Goal: Communication & Community: Answer question/provide support

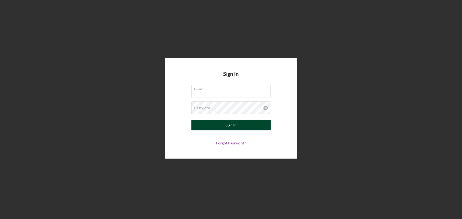
type input "[EMAIL_ADDRESS][DOMAIN_NAME]"
click at [220, 124] on button "Sign In" at bounding box center [230, 125] width 79 height 11
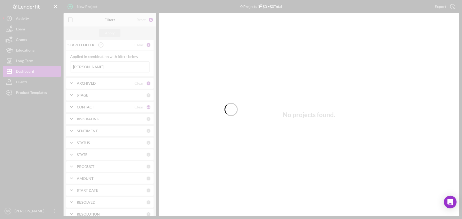
click at [105, 66] on div at bounding box center [231, 109] width 462 height 219
click at [93, 66] on div at bounding box center [231, 109] width 462 height 219
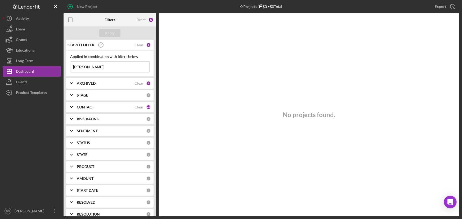
click at [93, 66] on input "[PERSON_NAME]" at bounding box center [109, 67] width 79 height 11
type input "m"
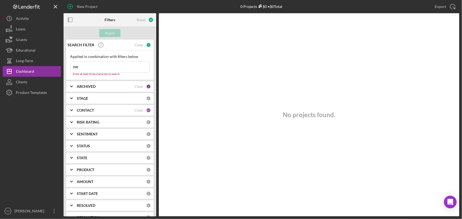
type input "m"
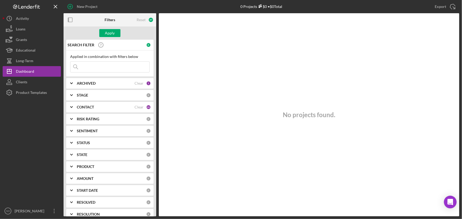
click at [97, 106] on div "CONTACT" at bounding box center [106, 107] width 58 height 4
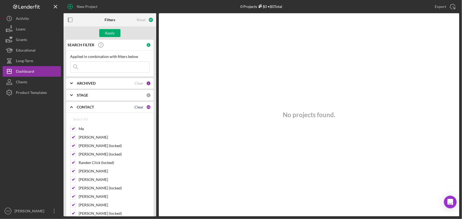
click at [139, 108] on div "Clear" at bounding box center [138, 107] width 9 height 4
checkbox input "false"
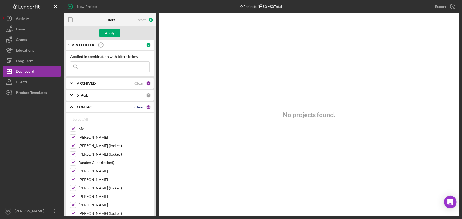
checkbox input "false"
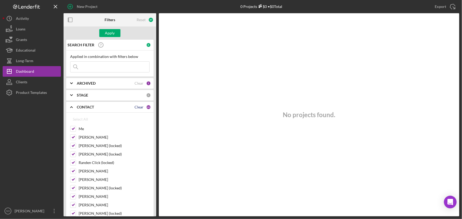
checkbox input "false"
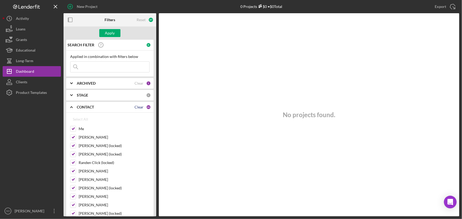
checkbox input "false"
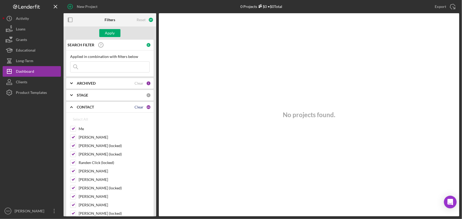
checkbox input "false"
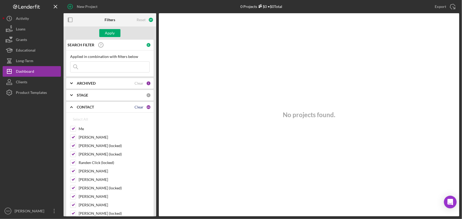
checkbox input "false"
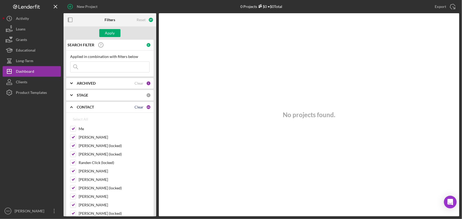
checkbox input "false"
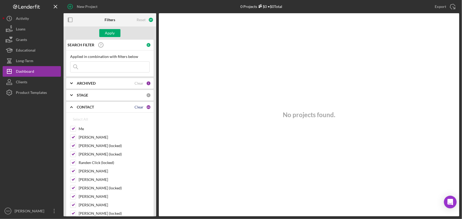
checkbox input "false"
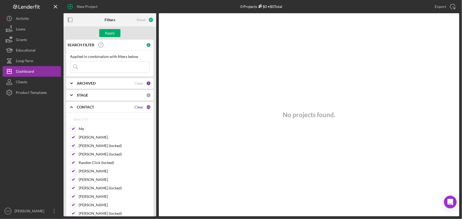
checkbox input "false"
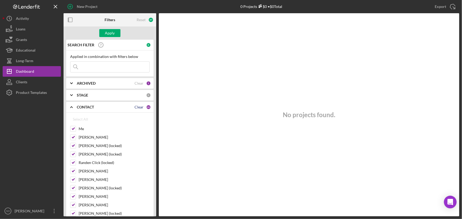
checkbox input "false"
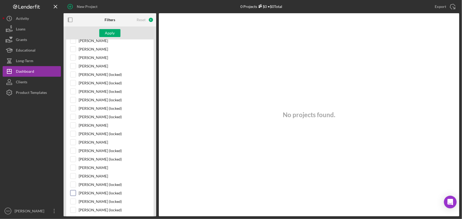
scroll to position [312, 0]
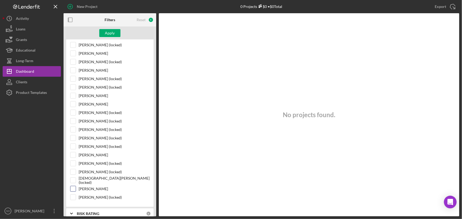
click at [71, 186] on input "[PERSON_NAME]" at bounding box center [72, 188] width 5 height 5
checkbox input "true"
click at [105, 32] on div "Apply" at bounding box center [110, 33] width 10 height 8
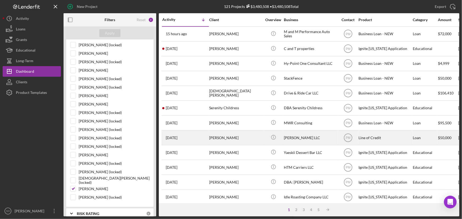
click at [246, 140] on div "[PERSON_NAME]" at bounding box center [235, 138] width 53 height 14
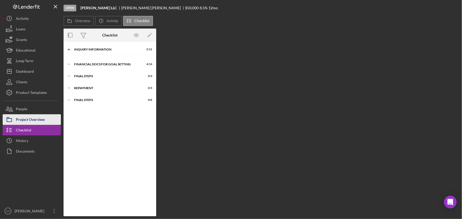
click at [35, 119] on div "Project Overview" at bounding box center [30, 120] width 29 height 12
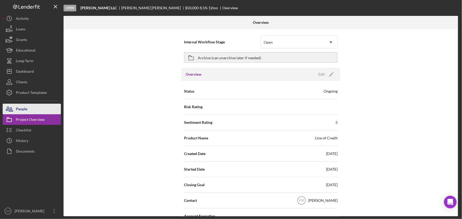
click at [26, 105] on div "People" at bounding box center [21, 110] width 11 height 12
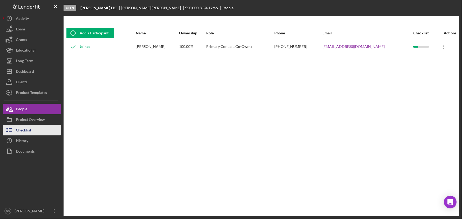
click at [27, 129] on div "Checklist" at bounding box center [23, 131] width 15 height 12
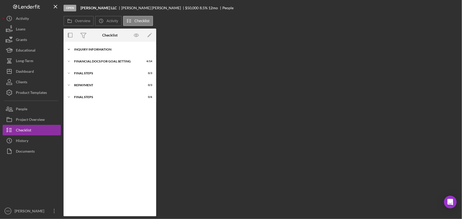
click at [95, 48] on div "INQUIRY INFORMATION" at bounding box center [111, 49] width 75 height 3
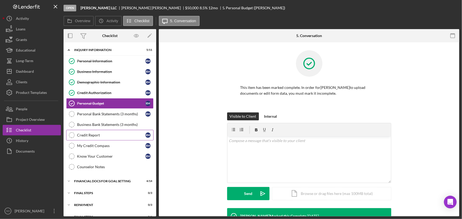
scroll to position [8, 0]
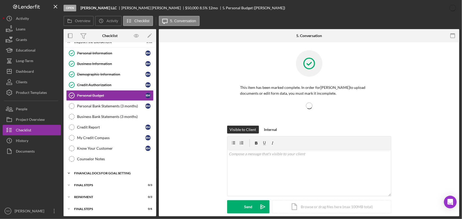
click at [94, 174] on div "Financial Docs for Goal Setting" at bounding box center [111, 173] width 75 height 3
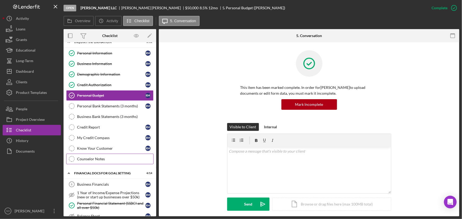
scroll to position [80, 0]
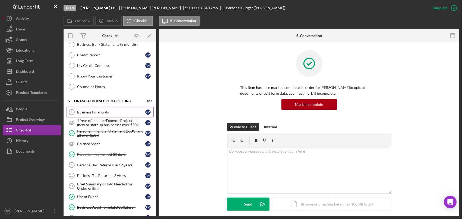
click at [90, 111] on div "Business Financials" at bounding box center [111, 112] width 68 height 4
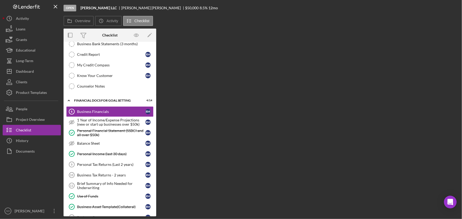
click at [251, 102] on div "Overview Internal Workflow Stage Open Icon/Dropdown Arrow Archive (can unarchiv…" at bounding box center [261, 123] width 396 height 188
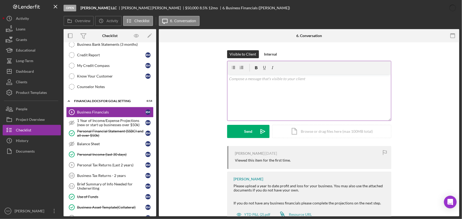
click at [262, 100] on div "v Color teal Color pink Remove color Add row above Add row below Add column bef…" at bounding box center [309, 97] width 164 height 46
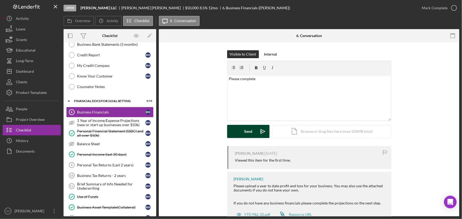
click at [236, 128] on button "Send Icon/icon-invite-send" at bounding box center [248, 131] width 42 height 13
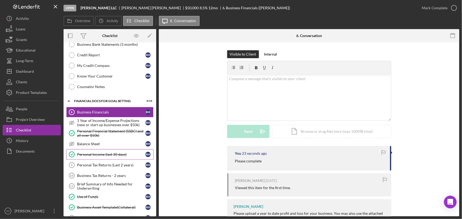
scroll to position [128, 0]
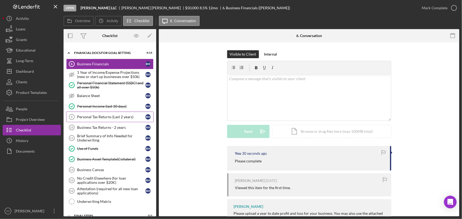
click at [99, 115] on div "Personal Tax Returns (Last 2 years)" at bounding box center [111, 117] width 68 height 4
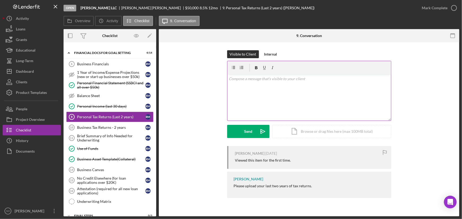
click at [255, 92] on div "v Color teal Color pink Remove color Add row above Add row below Add column bef…" at bounding box center [309, 97] width 164 height 46
click at [99, 63] on div "Business Financials" at bounding box center [111, 64] width 68 height 4
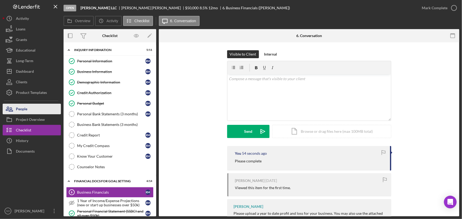
click at [30, 106] on button "People" at bounding box center [32, 109] width 58 height 11
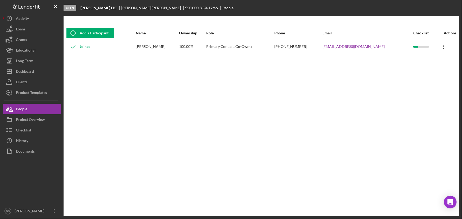
click at [443, 48] on icon "Icon/Overflow" at bounding box center [443, 46] width 13 height 13
click at [407, 62] on div "Icon/Edit Edit" at bounding box center [419, 60] width 58 height 11
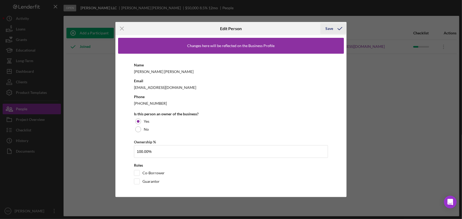
click at [328, 27] on div "Save" at bounding box center [329, 28] width 8 height 11
click at [122, 29] on icon "Icon/Menu Close" at bounding box center [121, 28] width 13 height 13
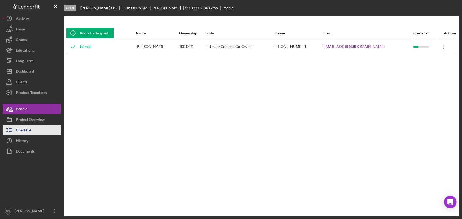
click at [32, 129] on button "Checklist" at bounding box center [32, 130] width 58 height 11
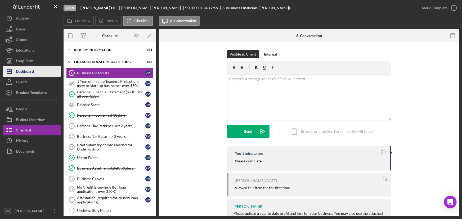
click at [26, 69] on div "Dashboard" at bounding box center [25, 72] width 18 height 12
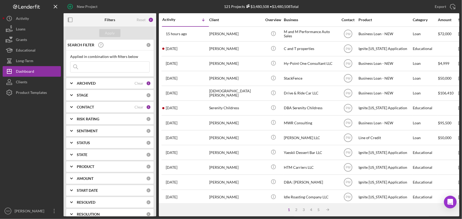
drag, startPoint x: 94, startPoint y: 67, endPoint x: 29, endPoint y: 82, distance: 67.0
click at [94, 67] on input at bounding box center [109, 67] width 79 height 11
click at [19, 84] on div "Clients" at bounding box center [21, 83] width 11 height 12
click at [22, 81] on div "Clients" at bounding box center [21, 83] width 11 height 12
click at [26, 134] on div at bounding box center [32, 152] width 58 height 108
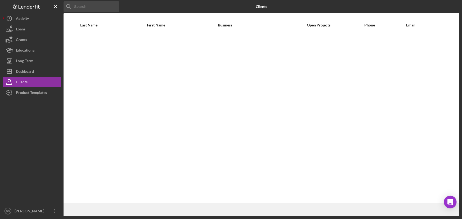
click at [84, 8] on input at bounding box center [91, 6] width 56 height 11
click at [71, 6] on input "meathweather" at bounding box center [91, 6] width 56 height 11
type input "mathweather"
click at [25, 69] on div "Dashboard" at bounding box center [25, 72] width 18 height 12
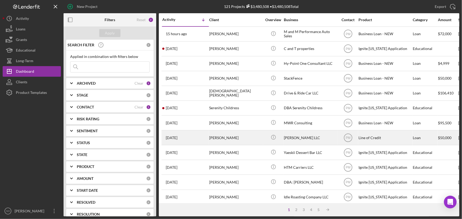
click at [217, 141] on div "[PERSON_NAME]" at bounding box center [235, 138] width 53 height 14
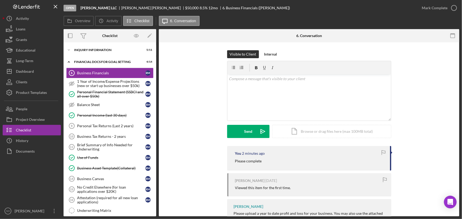
drag, startPoint x: 121, startPoint y: 8, endPoint x: 79, endPoint y: 6, distance: 41.3
click at [79, 6] on div "Open [PERSON_NAME] LLC [PERSON_NAME] $50,000 $50,000 8.5 % 12 mo 6. Business Fi…" at bounding box center [239, 8] width 353 height 16
copy b "[PERSON_NAME]"
click at [26, 71] on div "Dashboard" at bounding box center [25, 72] width 18 height 12
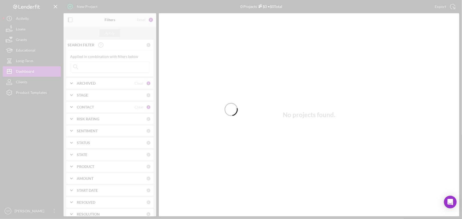
click at [22, 83] on div at bounding box center [231, 109] width 462 height 219
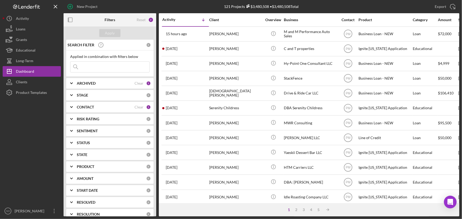
click at [22, 83] on div "Clients" at bounding box center [21, 83] width 11 height 12
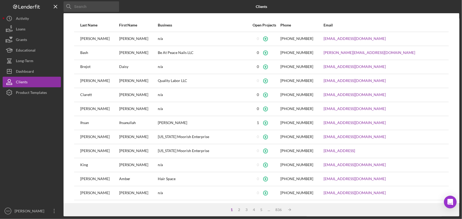
click at [97, 8] on input at bounding box center [91, 6] width 56 height 11
paste input "[PERSON_NAME]"
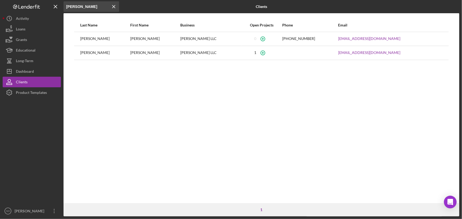
type input "[PERSON_NAME]"
drag, startPoint x: 401, startPoint y: 40, endPoint x: 343, endPoint y: 39, distance: 58.2
click at [343, 39] on tr "[PERSON_NAME] [PERSON_NAME] LLC [PHONE_NUMBER] [EMAIL_ADDRESS][DOMAIN_NAME]" at bounding box center [261, 39] width 374 height 14
copy tr "[EMAIL_ADDRESS][DOMAIN_NAME]"
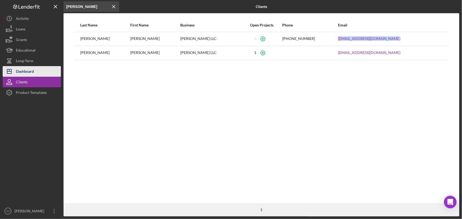
click at [26, 70] on div "Dashboard" at bounding box center [25, 72] width 18 height 12
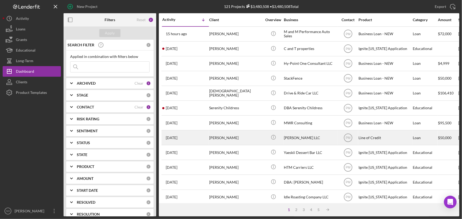
click at [230, 136] on div "[PERSON_NAME]" at bounding box center [235, 138] width 53 height 14
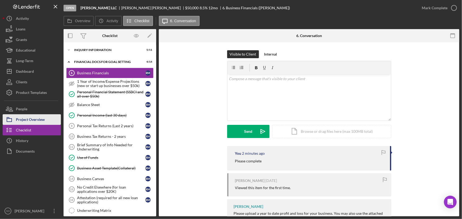
click at [29, 121] on div "Project Overview" at bounding box center [30, 120] width 29 height 12
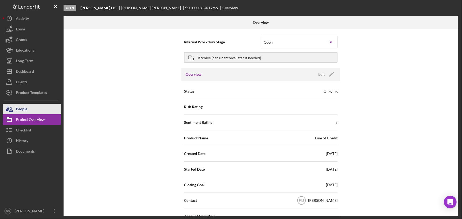
click at [27, 108] on div "People" at bounding box center [21, 110] width 11 height 12
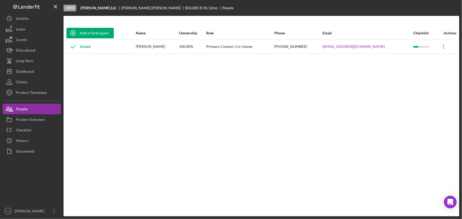
click at [443, 46] on icon at bounding box center [443, 47] width 1 height 4
click at [414, 60] on div "Icon/Edit Edit" at bounding box center [419, 60] width 58 height 11
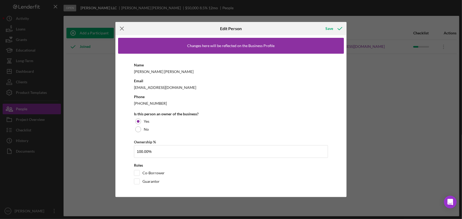
click at [123, 29] on icon "Icon/Menu Close" at bounding box center [121, 28] width 13 height 13
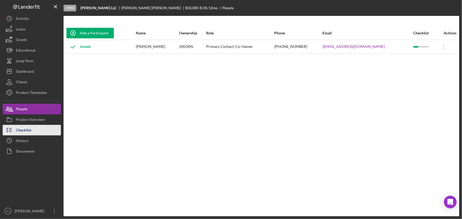
click at [29, 128] on div "Checklist" at bounding box center [23, 131] width 15 height 12
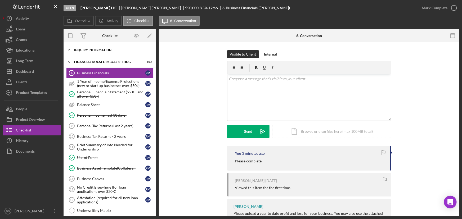
click at [107, 52] on div "Icon/Expander INQUIRY INFORMATION 5 / 11" at bounding box center [109, 50] width 93 height 11
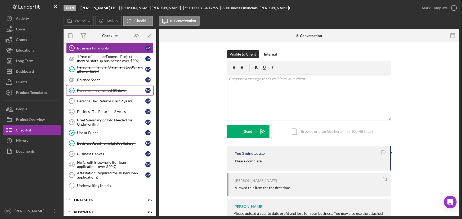
scroll to position [158, 0]
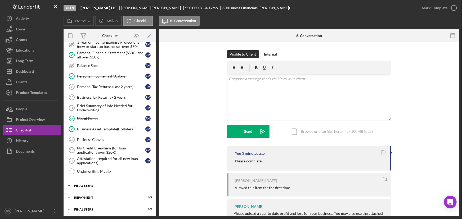
click at [90, 182] on div "Icon/Expander FINAL STEPS 0 / 3" at bounding box center [109, 185] width 93 height 11
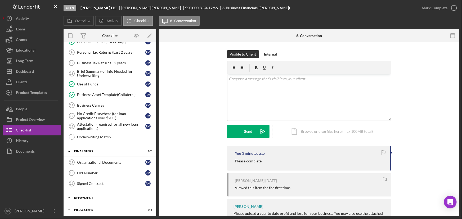
click at [81, 196] on div "Repayment" at bounding box center [111, 197] width 75 height 3
click at [94, 160] on div "Organizational Documents" at bounding box center [111, 162] width 68 height 4
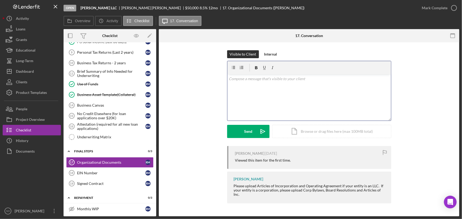
click at [269, 100] on div "v Color teal Color pink Remove color Add row above Add row below Add column bef…" at bounding box center [309, 97] width 164 height 46
click at [37, 121] on div "Project Overview" at bounding box center [30, 120] width 29 height 12
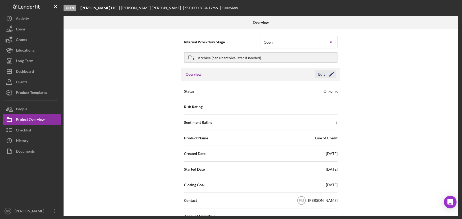
click at [328, 74] on icon "Icon/Edit" at bounding box center [331, 74] width 13 height 13
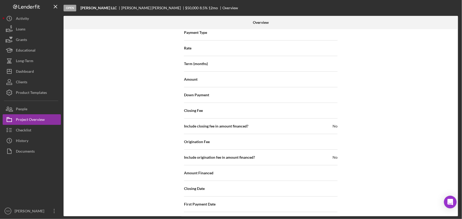
scroll to position [521, 0]
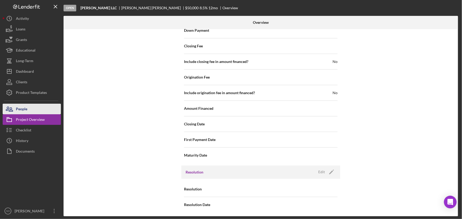
click at [18, 108] on div "People" at bounding box center [21, 110] width 11 height 12
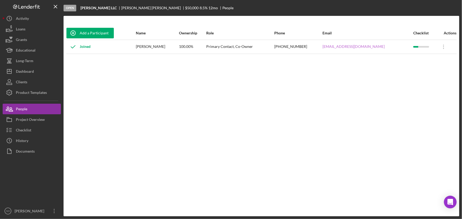
click at [384, 46] on link "[EMAIL_ADDRESS][DOMAIN_NAME]" at bounding box center [353, 46] width 62 height 4
click at [442, 44] on icon "Icon/Overflow" at bounding box center [443, 46] width 13 height 13
click at [403, 62] on div "Icon/Edit Edit" at bounding box center [419, 60] width 58 height 11
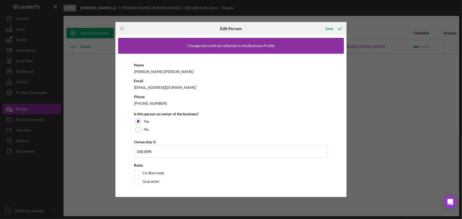
drag, startPoint x: 160, startPoint y: 93, endPoint x: 166, endPoint y: 89, distance: 6.8
click at [163, 90] on div "Name [PERSON_NAME] Email [EMAIL_ADDRESS][DOMAIN_NAME] Phone [PHONE_NUMBER] Is t…" at bounding box center [231, 124] width 226 height 141
click at [174, 87] on div "[EMAIL_ADDRESS][DOMAIN_NAME]" at bounding box center [231, 87] width 194 height 7
click at [121, 29] on icon "Icon/Menu Close" at bounding box center [121, 28] width 13 height 13
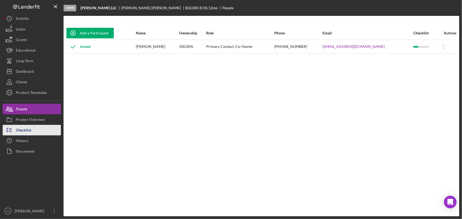
click at [26, 129] on div "Checklist" at bounding box center [23, 131] width 15 height 12
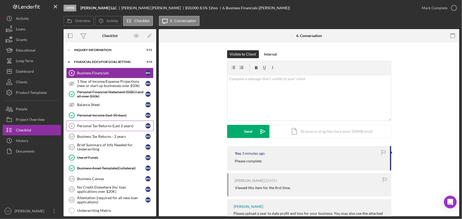
click at [93, 125] on div "Personal Tax Returns (Last 2 years)" at bounding box center [111, 126] width 68 height 4
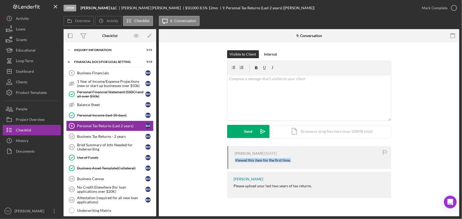
drag, startPoint x: 287, startPoint y: 162, endPoint x: 232, endPoint y: 161, distance: 55.0
click at [232, 161] on div "[PERSON_NAME] [DATE] Viewed this item for the first time." at bounding box center [309, 157] width 164 height 23
copy div "Viewed this item for the first time."
click at [248, 86] on div "v Color teal Color pink Remove color Add row above Add row below Add column bef…" at bounding box center [309, 97] width 164 height 46
drag, startPoint x: 242, startPoint y: 185, endPoint x: 221, endPoint y: 185, distance: 20.9
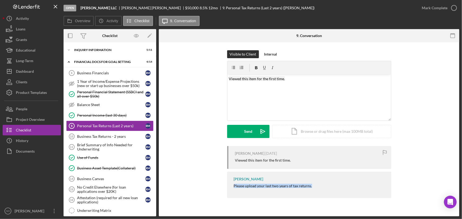
click at [221, 185] on div "[PERSON_NAME] [DATE] Viewed this item for the first time. [PERSON_NAME] Please …" at bounding box center [309, 173] width 284 height 55
copy div "Please upload your last two years of tax returns."
drag, startPoint x: 298, startPoint y: 105, endPoint x: 302, endPoint y: 87, distance: 18.2
click at [298, 104] on div "v Color teal Color pink Remove color Add row above Add row below Add column bef…" at bounding box center [309, 97] width 164 height 46
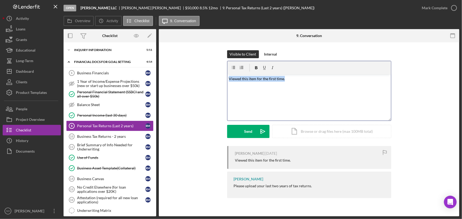
drag, startPoint x: 303, startPoint y: 83, endPoint x: 219, endPoint y: 77, distance: 84.6
click at [219, 77] on div "Visible to Client Internal v Color teal Color pink Remove color Add row above A…" at bounding box center [309, 98] width 284 height 96
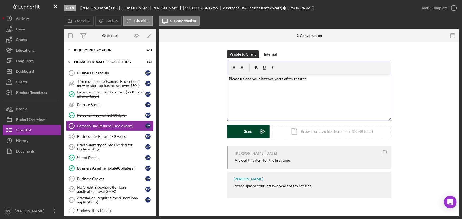
click at [244, 133] on div "Send" at bounding box center [248, 131] width 8 height 13
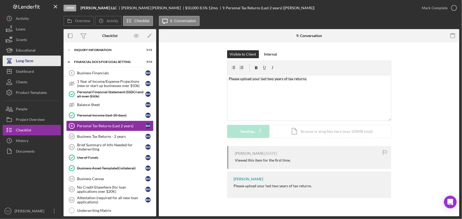
click at [14, 65] on icon "button" at bounding box center [9, 60] width 13 height 13
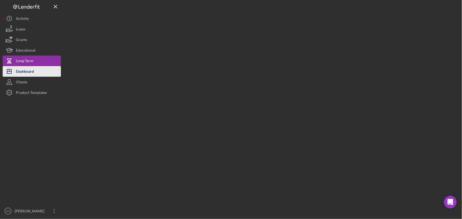
click at [17, 71] on div "Dashboard" at bounding box center [25, 72] width 18 height 12
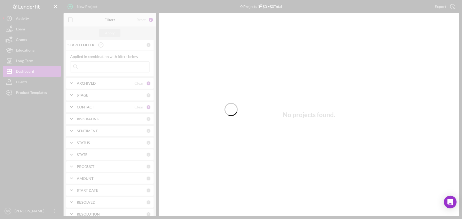
click at [95, 68] on div at bounding box center [231, 109] width 462 height 219
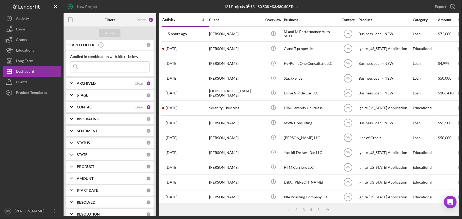
click at [95, 68] on input at bounding box center [109, 67] width 79 height 11
paste input "Please upload your last two years of tax returns."
type input "Please upload your last two years of tax returns."
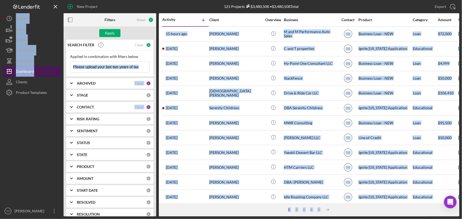
drag, startPoint x: 139, startPoint y: 66, endPoint x: 53, endPoint y: 66, distance: 86.5
click at [53, 66] on div "New Project 121 Projects $3,480,508 • $3,480,508 Total Export Icon/Export Filte…" at bounding box center [231, 108] width 456 height 216
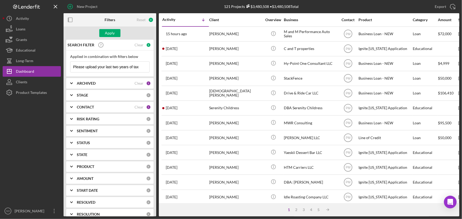
scroll to position [0, 15]
drag, startPoint x: 72, startPoint y: 66, endPoint x: 147, endPoint y: 67, distance: 74.4
click at [147, 67] on div "Please upload your last two years of tax returns. Icon/Menu Close" at bounding box center [109, 66] width 79 height 11
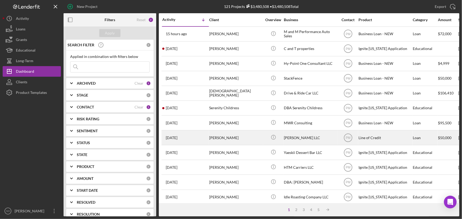
click at [240, 136] on div "[PERSON_NAME]" at bounding box center [235, 138] width 53 height 14
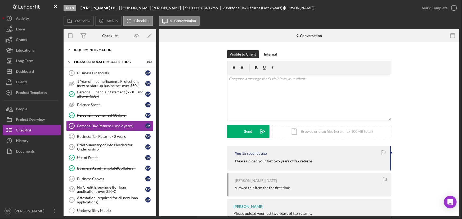
click at [96, 49] on div "INQUIRY INFORMATION" at bounding box center [111, 49] width 75 height 3
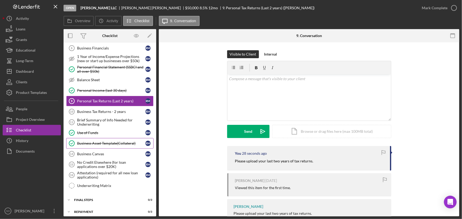
scroll to position [158, 0]
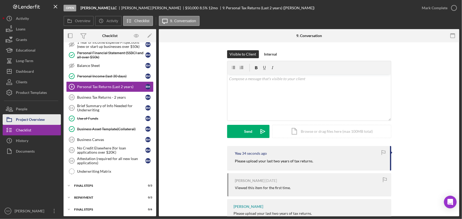
click at [47, 118] on button "Project Overview" at bounding box center [32, 119] width 58 height 11
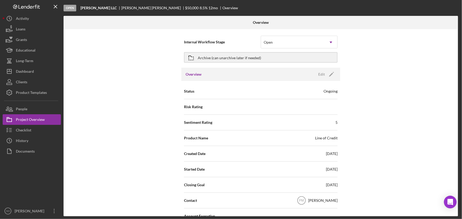
click at [231, 37] on div "Internal Workflow Stage Open Icon/Dropdown Arrow" at bounding box center [260, 41] width 153 height 13
click at [26, 129] on div "Checklist" at bounding box center [23, 131] width 15 height 12
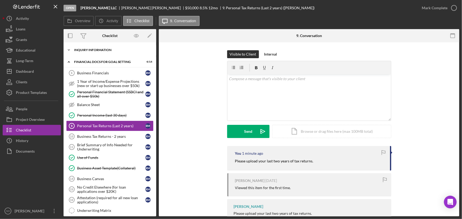
click at [112, 50] on div "INQUIRY INFORMATION" at bounding box center [111, 49] width 75 height 3
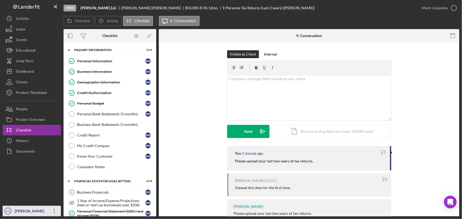
click at [55, 210] on icon "Icon/Overflow" at bounding box center [54, 211] width 13 height 13
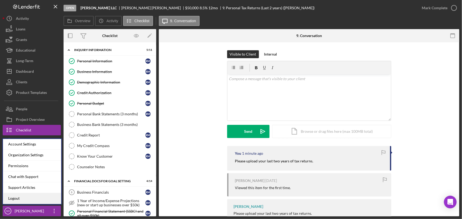
click at [19, 196] on link "Logout" at bounding box center [32, 198] width 58 height 11
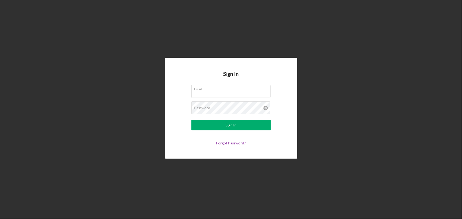
type input "[EMAIL_ADDRESS][DOMAIN_NAME]"
drag, startPoint x: 253, startPoint y: 95, endPoint x: 178, endPoint y: 93, distance: 74.6
click at [178, 93] on form "Email [EMAIL_ADDRESS][DOMAIN_NAME] Password Sign In Forgot Password?" at bounding box center [231, 115] width 106 height 60
type input "[EMAIL_ADDRESS][DOMAIN_NAME]"
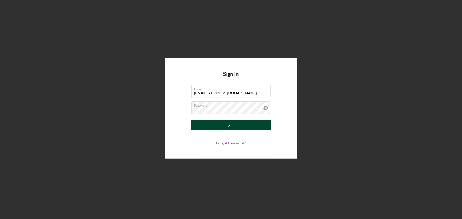
click at [220, 128] on button "Sign In" at bounding box center [230, 125] width 79 height 11
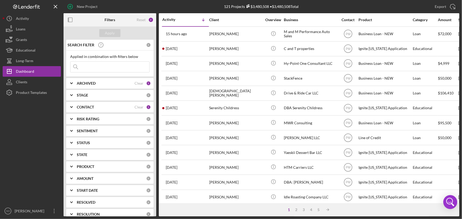
click at [447, 202] on icon "Open Intercom Messenger" at bounding box center [450, 202] width 13 height 13
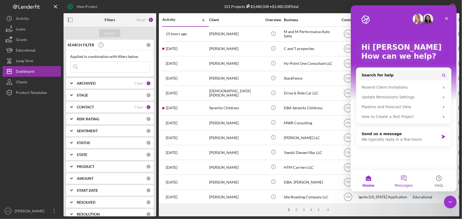
click at [403, 180] on button "Messages" at bounding box center [402, 180] width 35 height 21
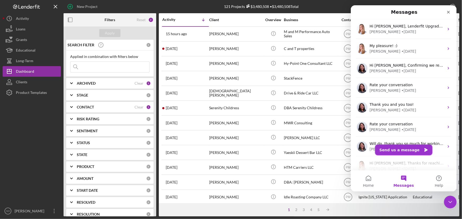
click at [396, 148] on button "Send us a message" at bounding box center [403, 150] width 57 height 11
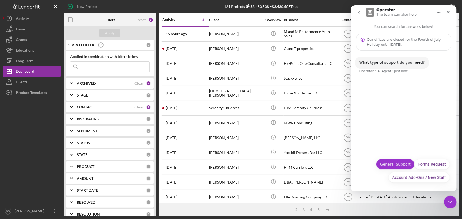
click at [403, 165] on button "General Support" at bounding box center [395, 164] width 38 height 11
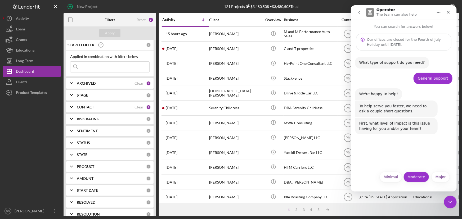
click at [417, 178] on button "Moderate" at bounding box center [416, 177] width 26 height 11
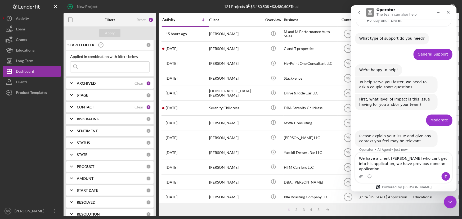
scroll to position [29, 0]
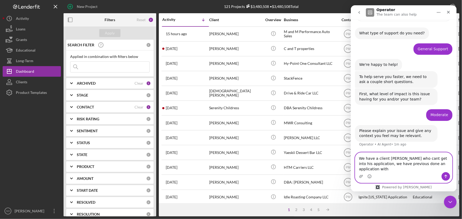
paste textarea "[EMAIL_ADDRESS][DOMAIN_NAME]"
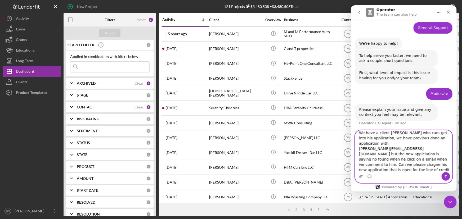
scroll to position [52, 0]
paste textarea "[EMAIL_ADDRESS][DOMAIN_NAME]"
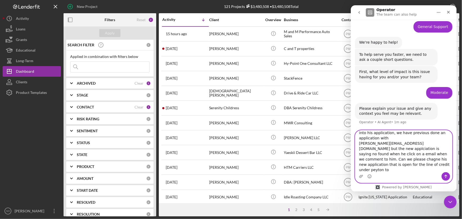
click at [401, 166] on textarea "We have a client [PERSON_NAME] who cant get into his application, we have previ…" at bounding box center [403, 151] width 97 height 42
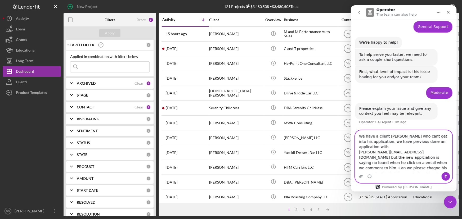
click at [410, 162] on textarea "We have a client [PERSON_NAME] who cant get into his application, we have previ…" at bounding box center [403, 151] width 97 height 42
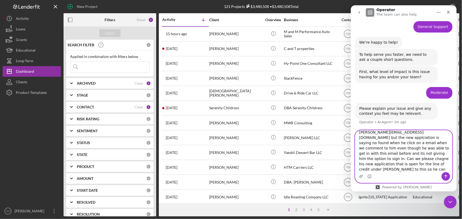
click at [414, 169] on textarea "We have a client [PERSON_NAME] who cant get into his application, we have previ…" at bounding box center [403, 151] width 97 height 42
type textarea "We have a client [PERSON_NAME] who cant get into his application, we have previ…"
click at [444, 178] on icon "Send a message…" at bounding box center [445, 176] width 4 height 4
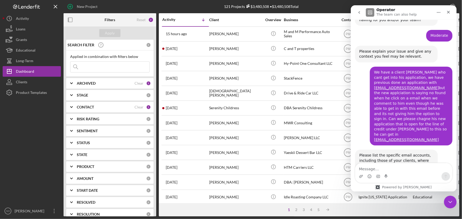
scroll to position [118, 0]
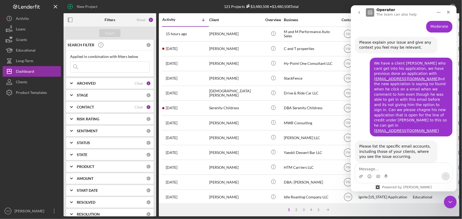
click at [101, 64] on input at bounding box center [109, 67] width 79 height 11
type input "craw"
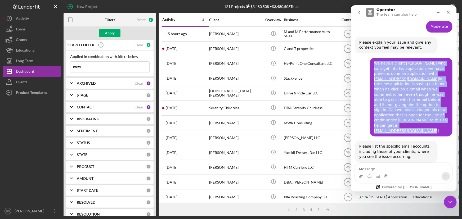
drag, startPoint x: 432, startPoint y: 124, endPoint x: 370, endPoint y: 61, distance: 87.9
click at [370, 61] on div "We have a client [PERSON_NAME] who cant get into his application, we have previ…" at bounding box center [410, 97] width 83 height 79
copy div "We have a client [PERSON_NAME] who cant get into his application, we have previ…"
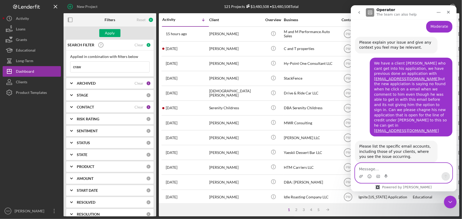
click at [376, 166] on textarea "Message…" at bounding box center [403, 167] width 97 height 9
paste textarea "We have a client [PERSON_NAME] who cant get into his application, we have previ…"
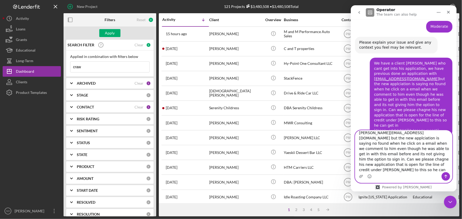
scroll to position [151, 0]
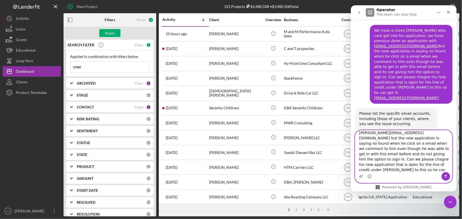
type textarea "We have a client [PERSON_NAME] who cant get into his application, we have previ…"
click at [447, 175] on icon "Send a message…" at bounding box center [445, 176] width 4 height 4
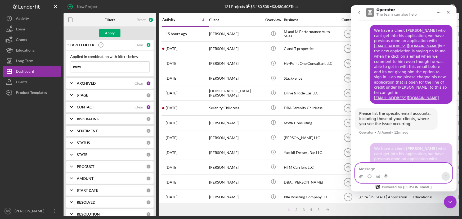
scroll to position [190, 0]
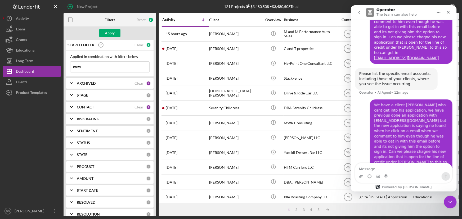
click at [94, 69] on input "craw" at bounding box center [109, 67] width 79 height 11
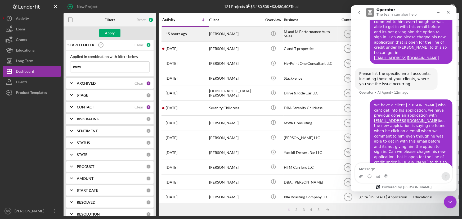
click at [238, 32] on div "[PERSON_NAME]" at bounding box center [235, 34] width 53 height 14
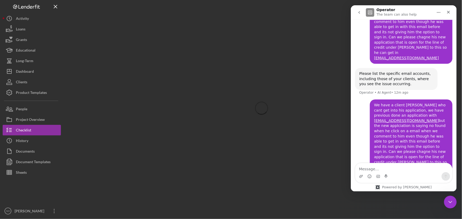
scroll to position [208, 0]
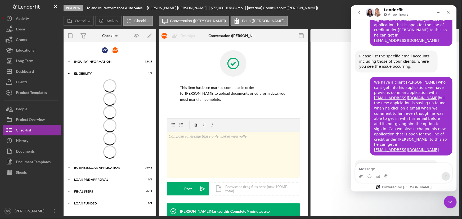
scroll to position [226, 0]
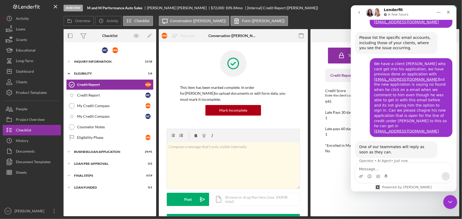
click at [451, 202] on icon "Close Intercom Messenger" at bounding box center [449, 201] width 6 height 6
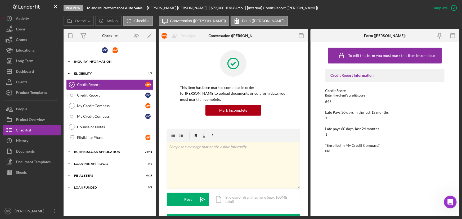
click at [93, 60] on div "INQUIRY INFORMATION" at bounding box center [111, 61] width 75 height 3
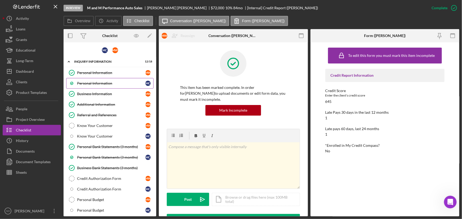
click at [108, 82] on div "Personal Information" at bounding box center [111, 83] width 68 height 4
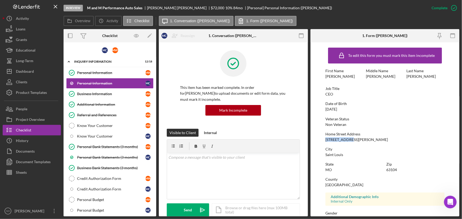
drag, startPoint x: 337, startPoint y: 139, endPoint x: 320, endPoint y: 139, distance: 16.9
click at [320, 139] on form "To edit this form you must mark this item incomplete First Name [PERSON_NAME] M…" at bounding box center [384, 129] width 149 height 174
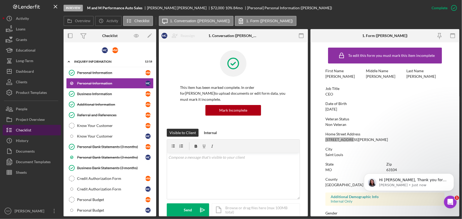
scroll to position [266, 0]
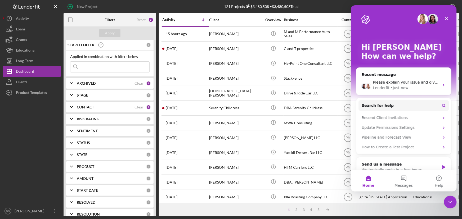
click at [224, 138] on div "[PERSON_NAME]" at bounding box center [235, 138] width 53 height 14
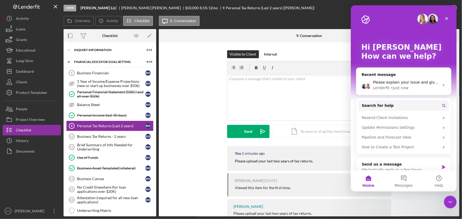
drag, startPoint x: 121, startPoint y: 7, endPoint x: 79, endPoint y: 7, distance: 42.1
click at [79, 7] on div "Open Rodriguez Merriweather LLC Rodriguez Merriweather $50,000 $50,000 8.5 % 12…" at bounding box center [239, 8] width 353 height 16
click at [31, 71] on div "Dashboard" at bounding box center [25, 72] width 18 height 12
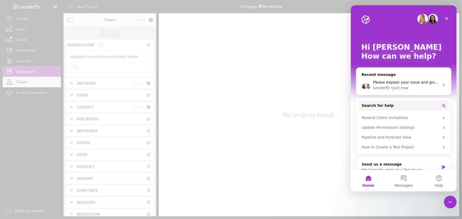
click at [26, 80] on div at bounding box center [231, 109] width 462 height 219
click at [24, 82] on div at bounding box center [231, 109] width 462 height 219
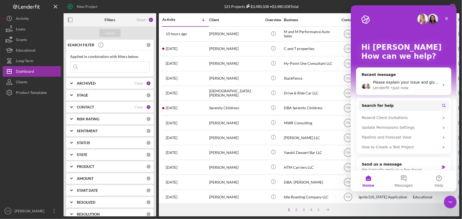
click at [24, 82] on div "Clients" at bounding box center [21, 83] width 11 height 12
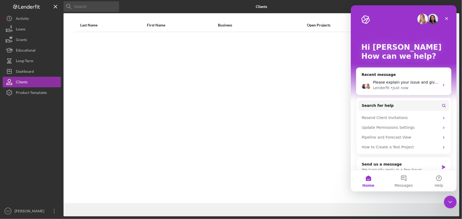
click at [87, 5] on input at bounding box center [91, 6] width 56 height 11
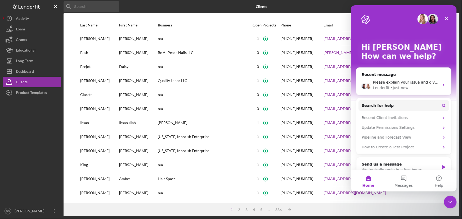
paste input "[PERSON_NAME]"
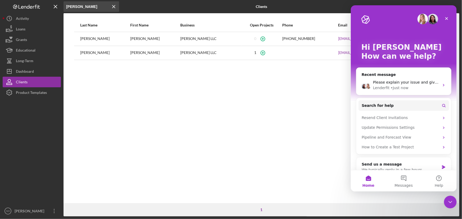
type input "[PERSON_NAME]"
drag, startPoint x: 447, startPoint y: 199, endPoint x: 886, endPoint y: 390, distance: 478.6
click at [447, 199] on icon "Close Intercom Messenger" at bounding box center [449, 201] width 6 height 6
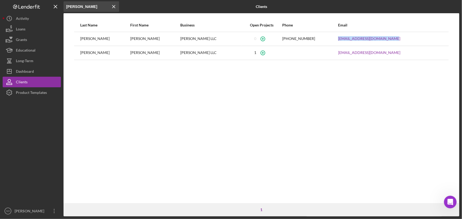
drag, startPoint x: 388, startPoint y: 37, endPoint x: 343, endPoint y: 37, distance: 44.7
click at [343, 37] on tr "[PERSON_NAME] [PERSON_NAME] LLC [PHONE_NUMBER] [EMAIL_ADDRESS][DOMAIN_NAME]" at bounding box center [261, 39] width 374 height 14
copy tr "[EMAIL_ADDRESS][DOMAIN_NAME]"
